Goal: Navigation & Orientation: Find specific page/section

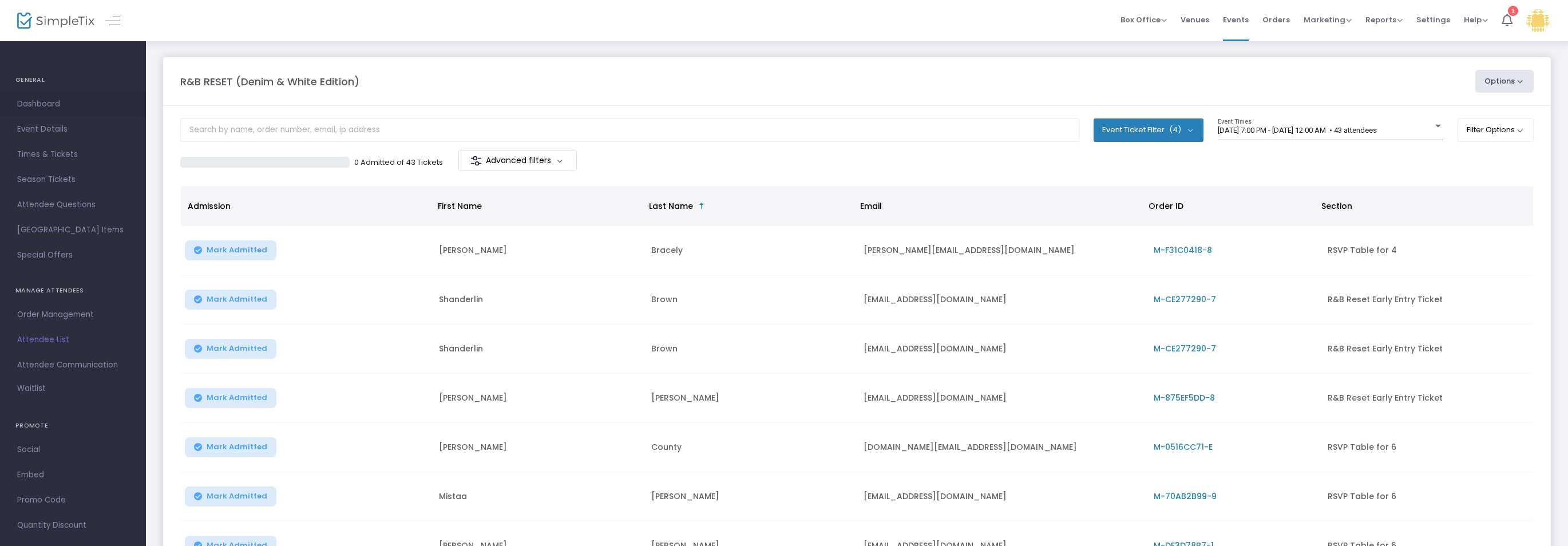
click at [27, 103] on span "Dashboard" at bounding box center [73, 104] width 112 height 15
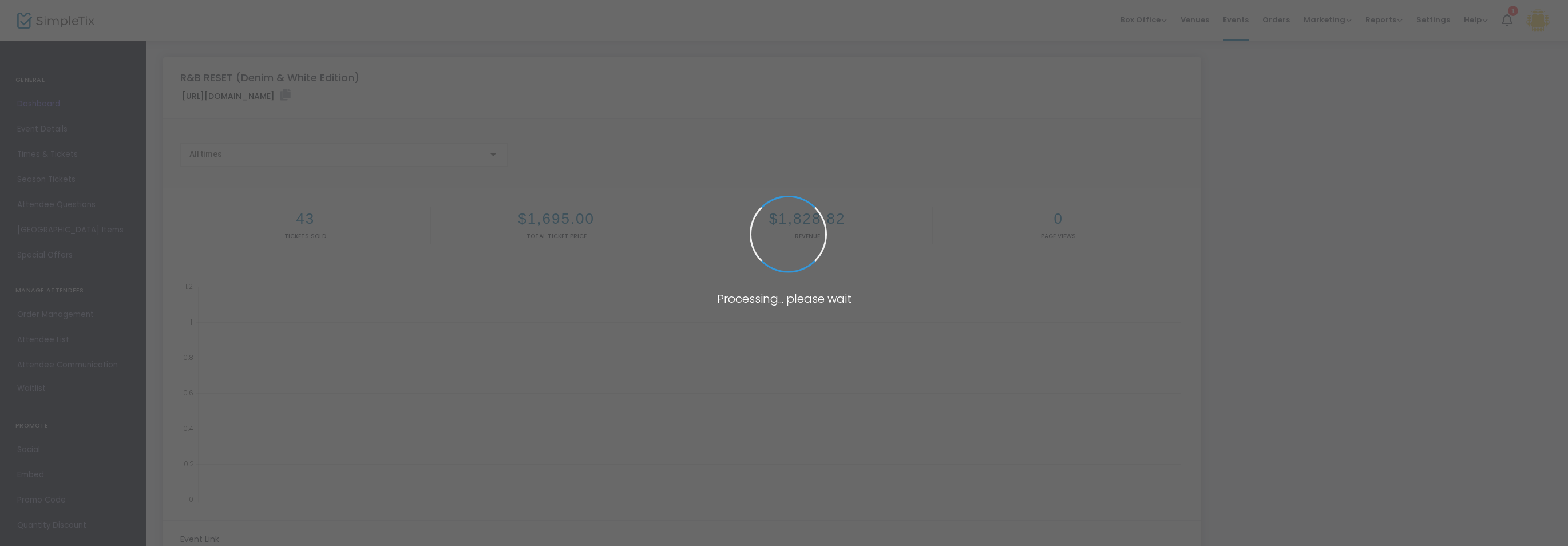
type input "[URL][DOMAIN_NAME]"
